Goal: Use online tool/utility: Utilize a website feature to perform a specific function

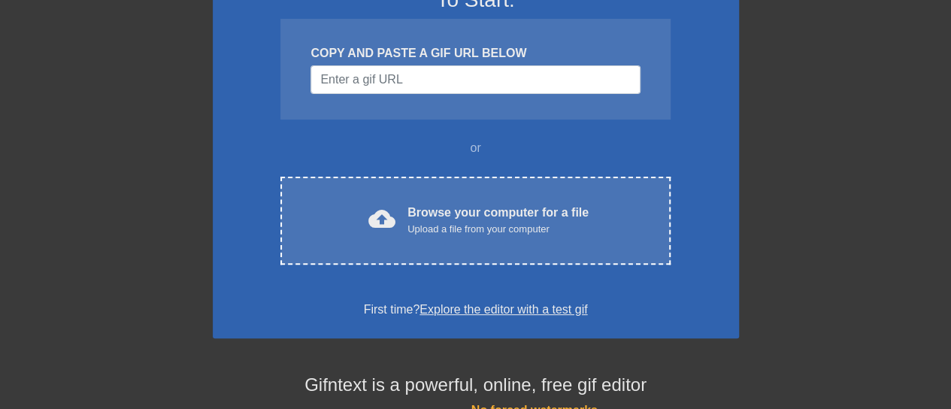
scroll to position [150, 0]
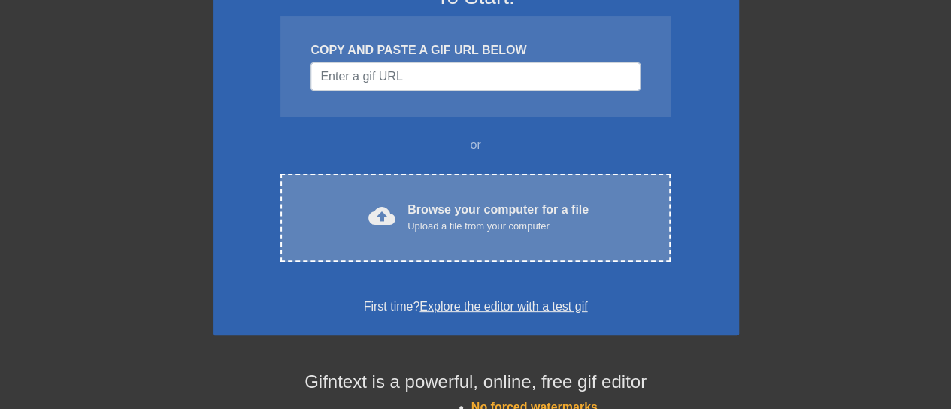
click at [443, 223] on div "Upload a file from your computer" at bounding box center [498, 226] width 181 height 15
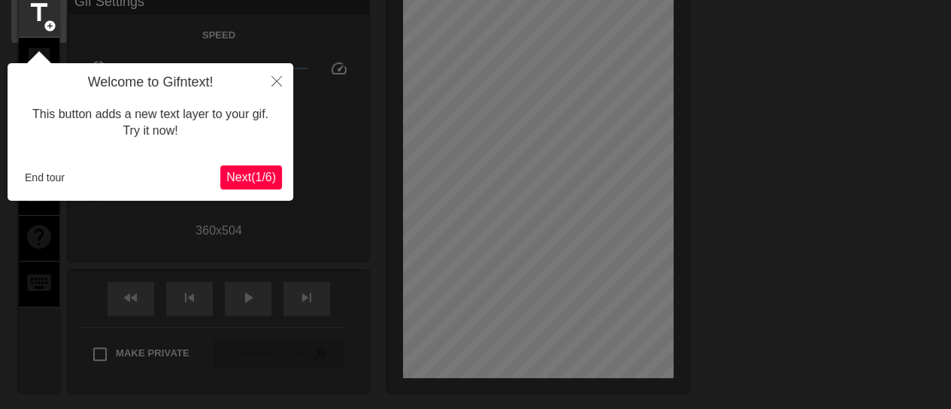
scroll to position [37, 0]
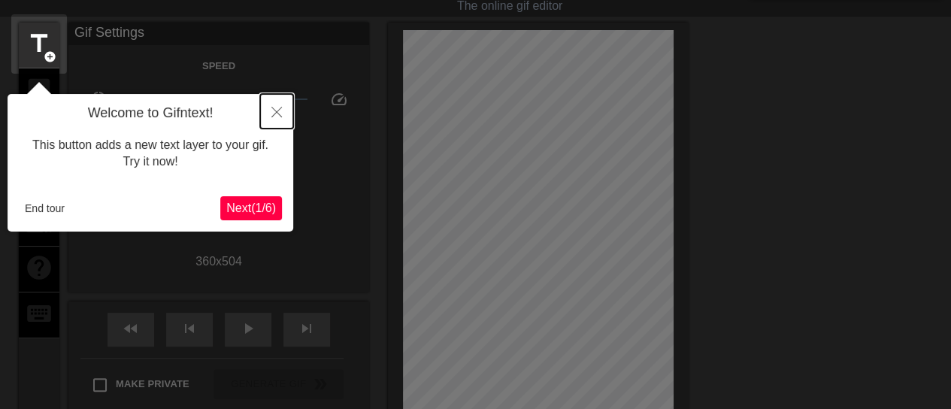
click at [278, 111] on icon "Close" at bounding box center [277, 112] width 11 height 11
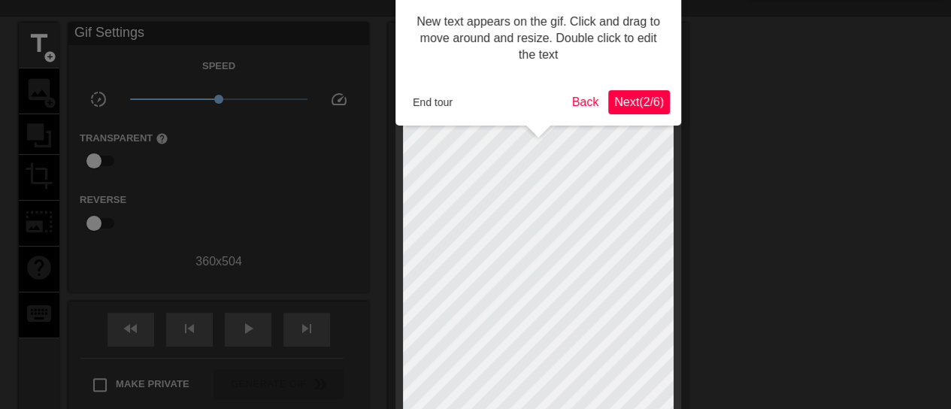
scroll to position [0, 0]
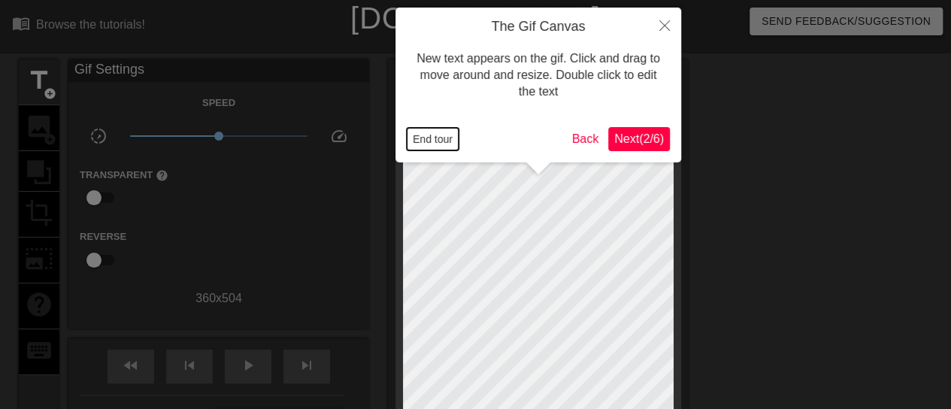
click at [424, 135] on button "End tour" at bounding box center [433, 139] width 52 height 23
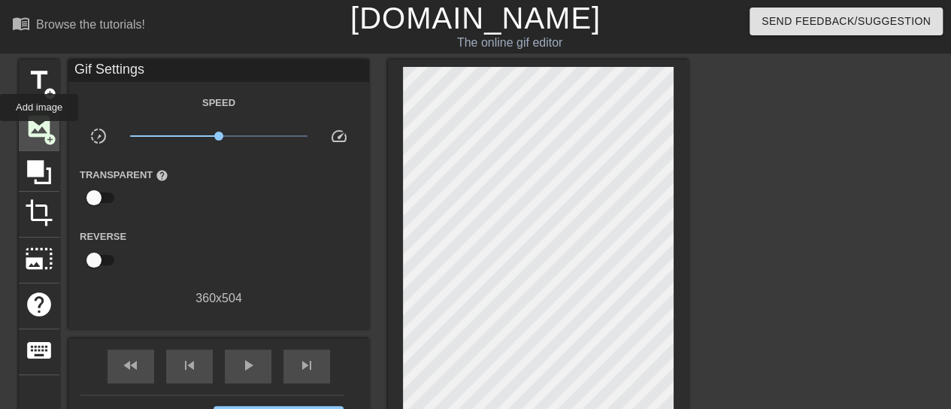
click at [39, 132] on span "image" at bounding box center [39, 126] width 29 height 29
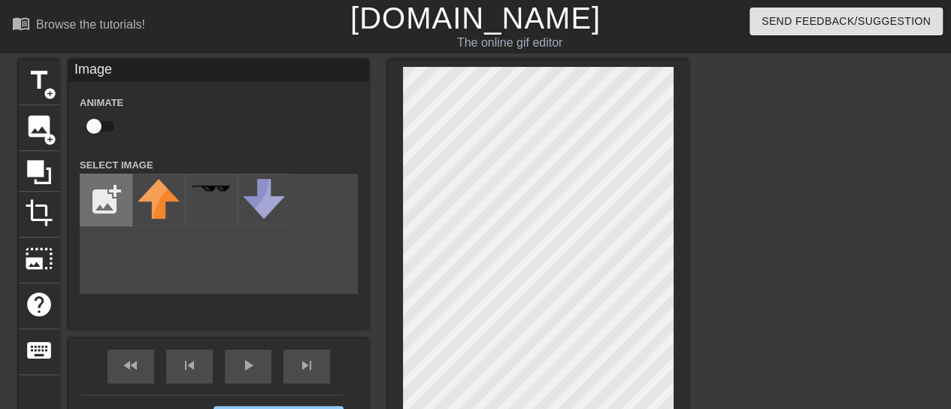
click at [109, 205] on input "file" at bounding box center [105, 200] width 51 height 51
type input "C:\fakepath\round-modified.png"
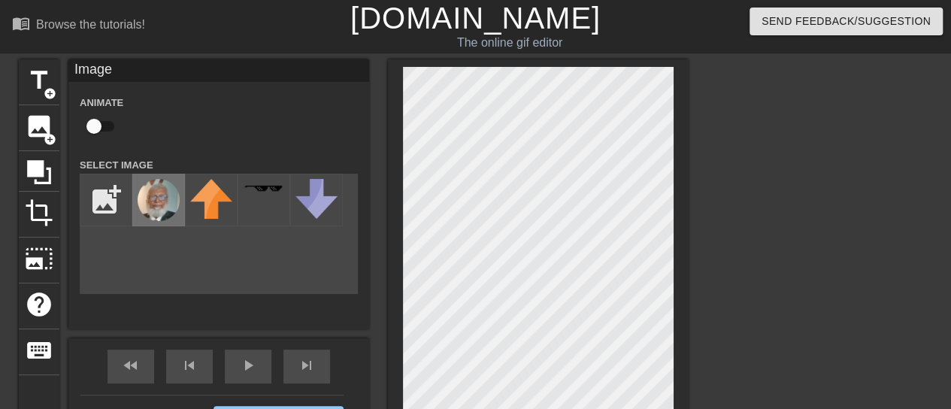
click at [168, 210] on img at bounding box center [159, 200] width 42 height 42
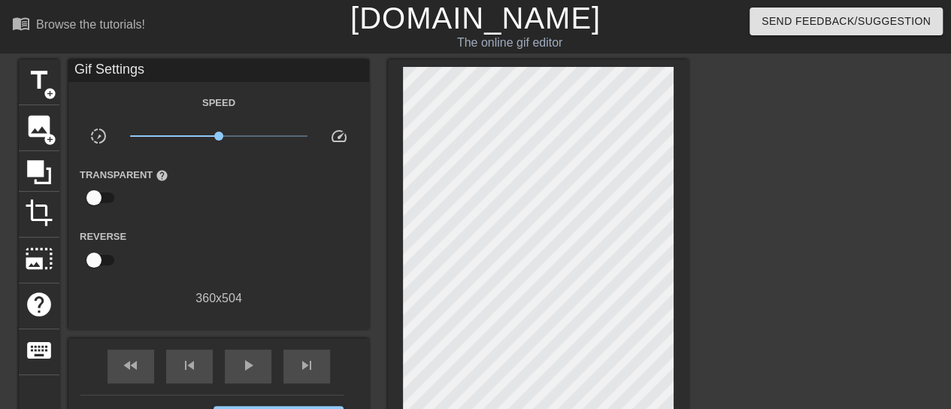
click at [700, 361] on div "title add_circle image add_circle crop photo_size_select_large help keyboard Gi…" at bounding box center [475, 284] width 951 height 451
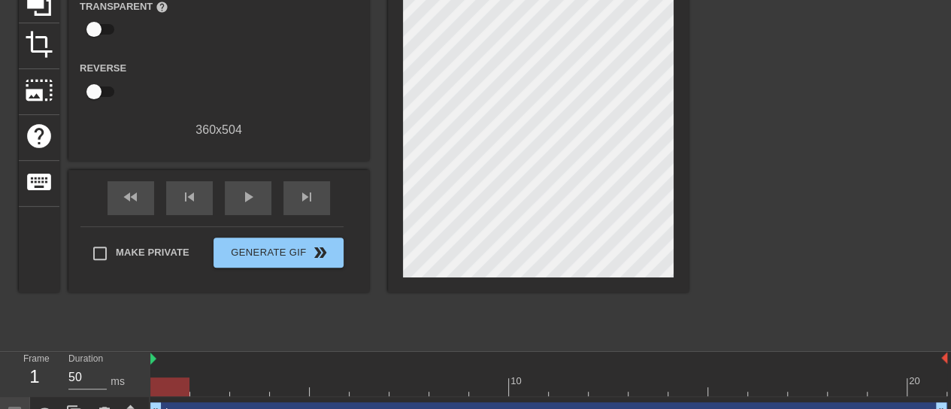
scroll to position [193, 0]
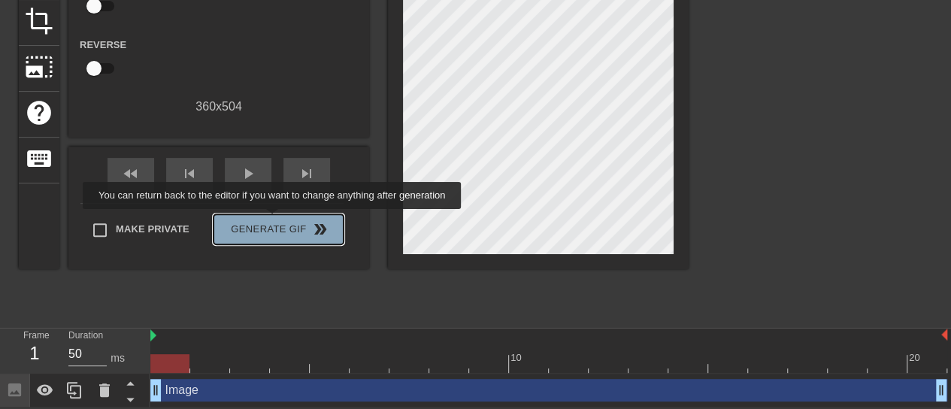
click at [274, 220] on span "Generate Gif double_arrow" at bounding box center [279, 229] width 118 height 18
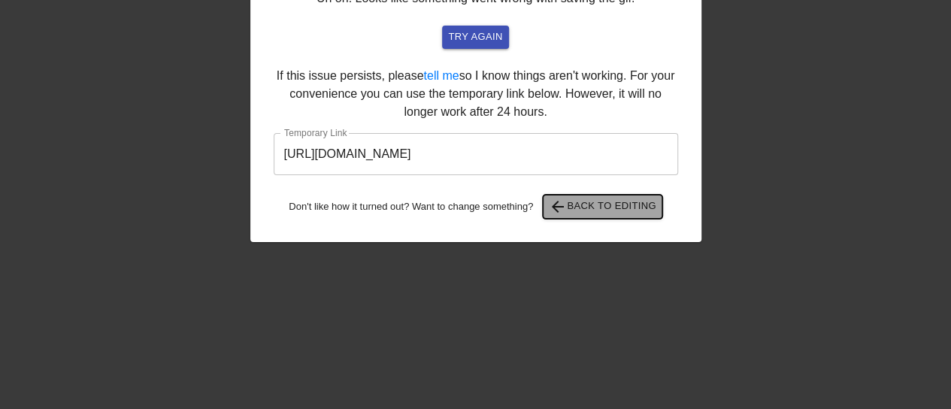
click at [599, 209] on span "arrow_back Back to Editing" at bounding box center [603, 207] width 108 height 18
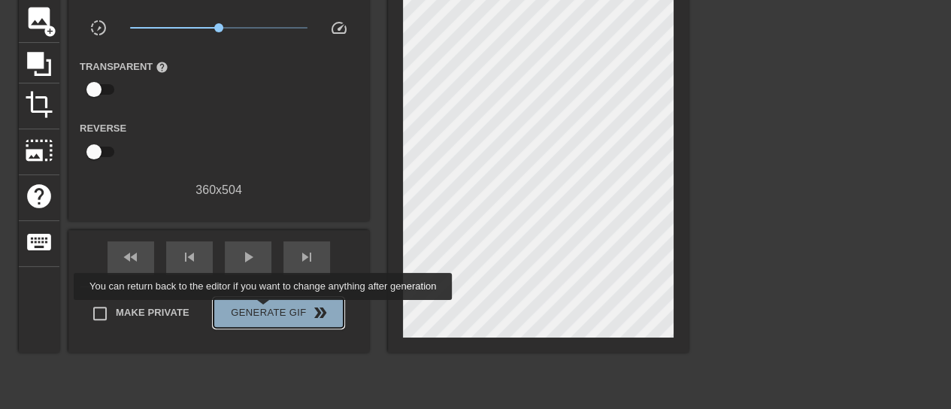
click at [265, 311] on span "Generate Gif double_arrow" at bounding box center [279, 313] width 118 height 18
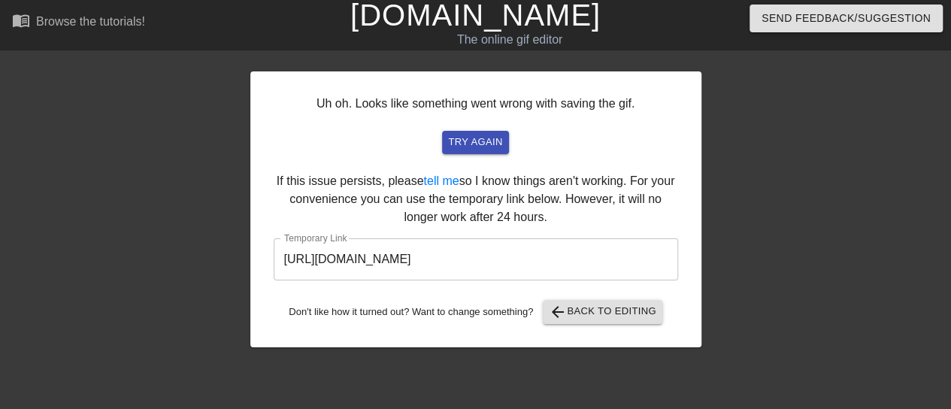
scroll to position [0, 0]
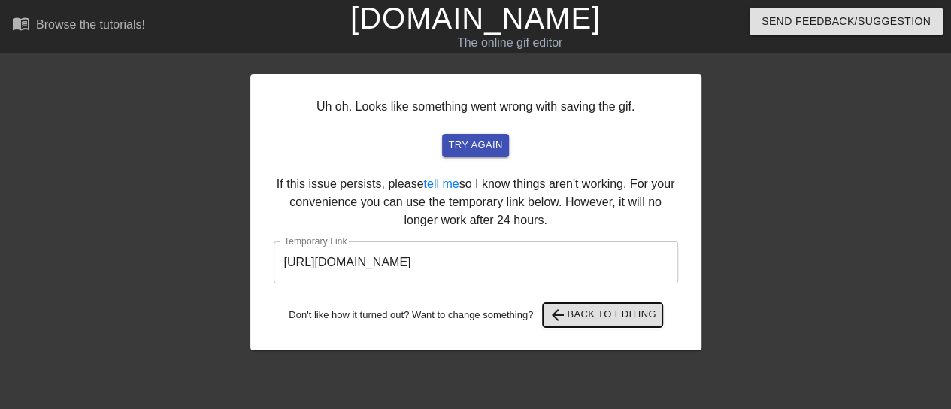
click at [588, 312] on span "arrow_back Back to Editing" at bounding box center [603, 315] width 108 height 18
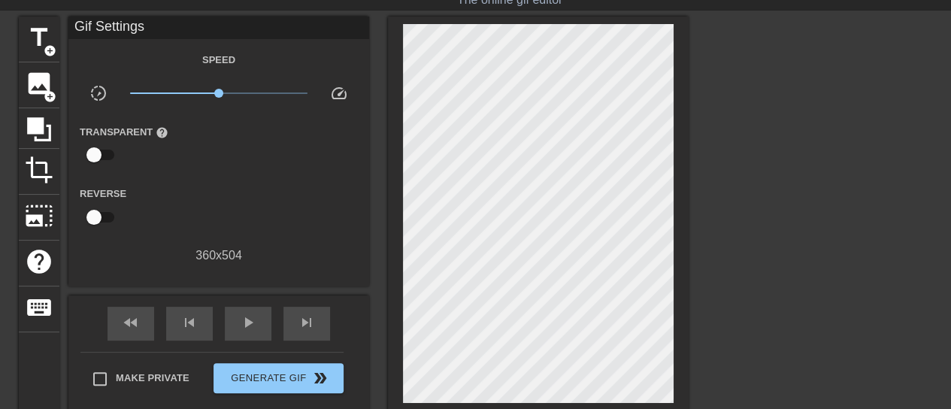
scroll to position [118, 0]
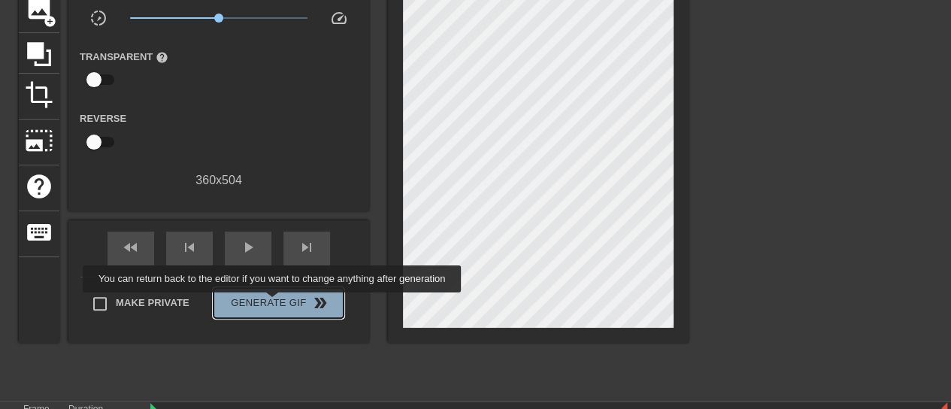
click at [274, 303] on span "Generate Gif double_arrow" at bounding box center [279, 303] width 118 height 18
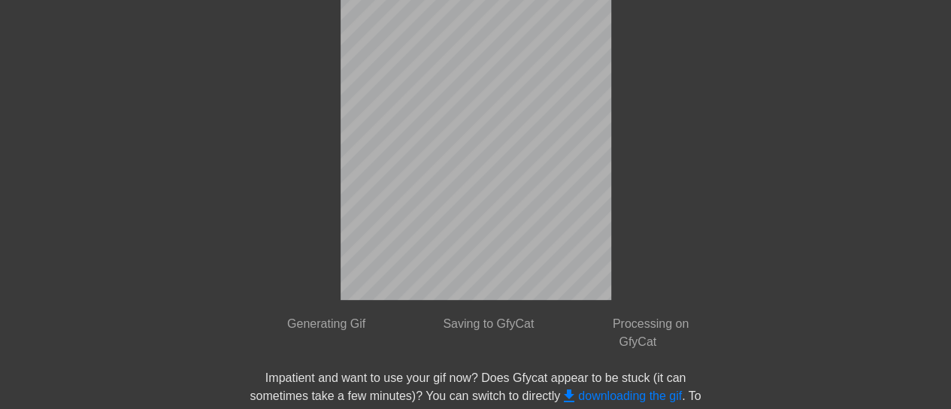
scroll to position [108, 0]
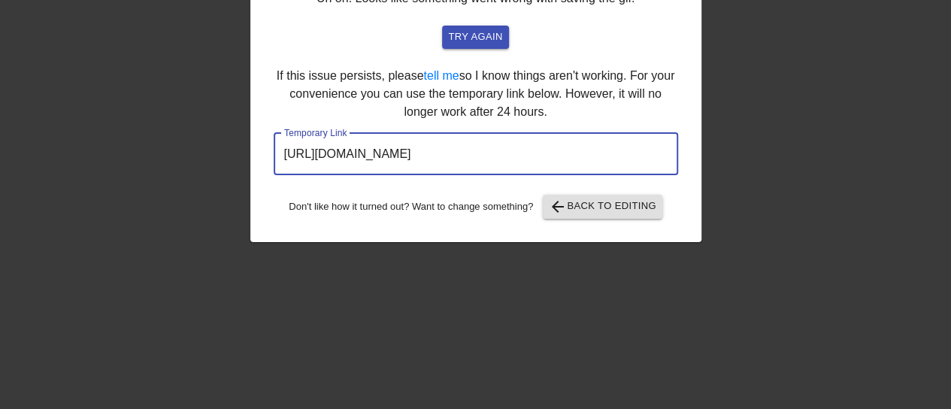
drag, startPoint x: 595, startPoint y: 153, endPoint x: 312, endPoint y: 183, distance: 284.4
click at [217, 194] on div "Uh oh. Looks like something went wrong with saving the gif. try again If this i…" at bounding box center [475, 176] width 951 height 451
